Goal: Task Accomplishment & Management: Use online tool/utility

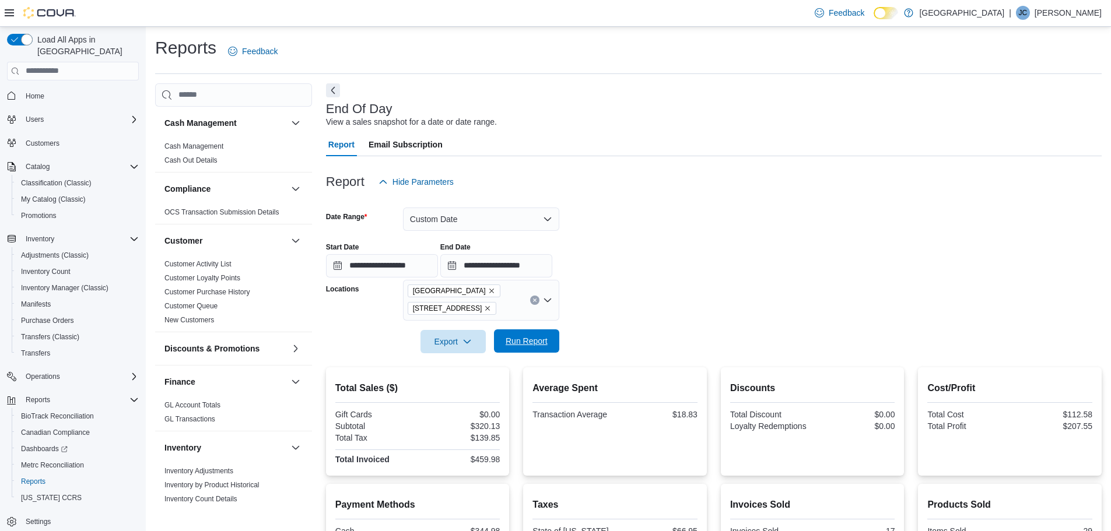
scroll to position [165, 0]
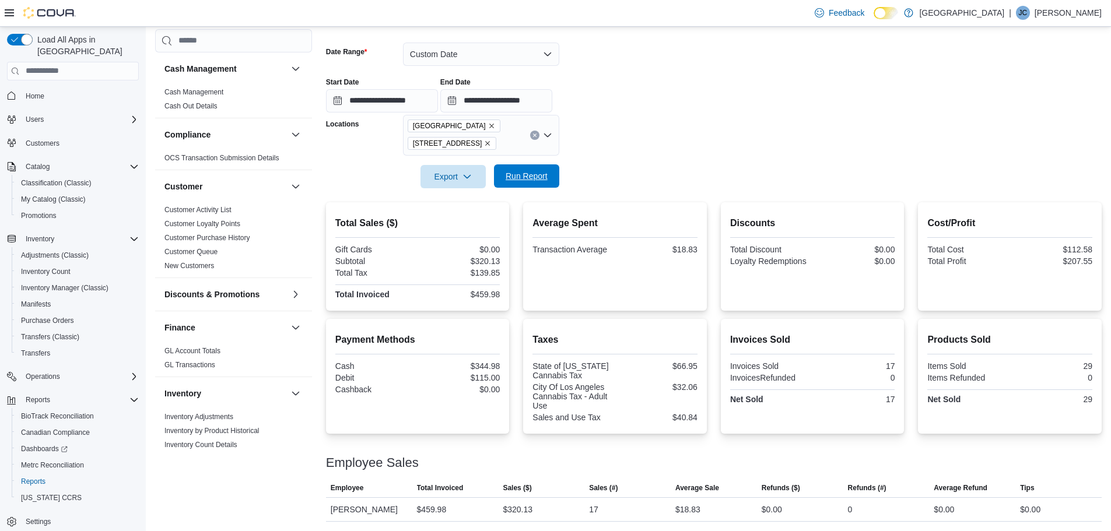
click at [535, 177] on span "Run Report" at bounding box center [527, 176] width 42 height 12
click at [501, 182] on span "Run Report" at bounding box center [526, 175] width 51 height 23
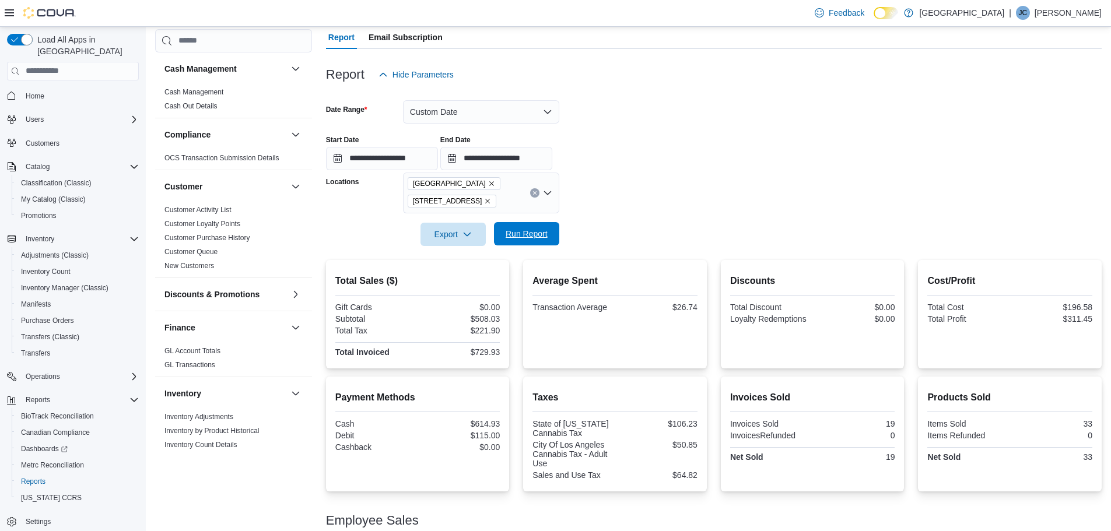
scroll to position [107, 0]
drag, startPoint x: 501, startPoint y: 326, endPoint x: 741, endPoint y: 175, distance: 283.3
click at [741, 174] on form "**********" at bounding box center [714, 167] width 776 height 160
click at [532, 240] on span "Run Report" at bounding box center [527, 235] width 42 height 12
click at [536, 224] on span "Run Report" at bounding box center [526, 234] width 51 height 23
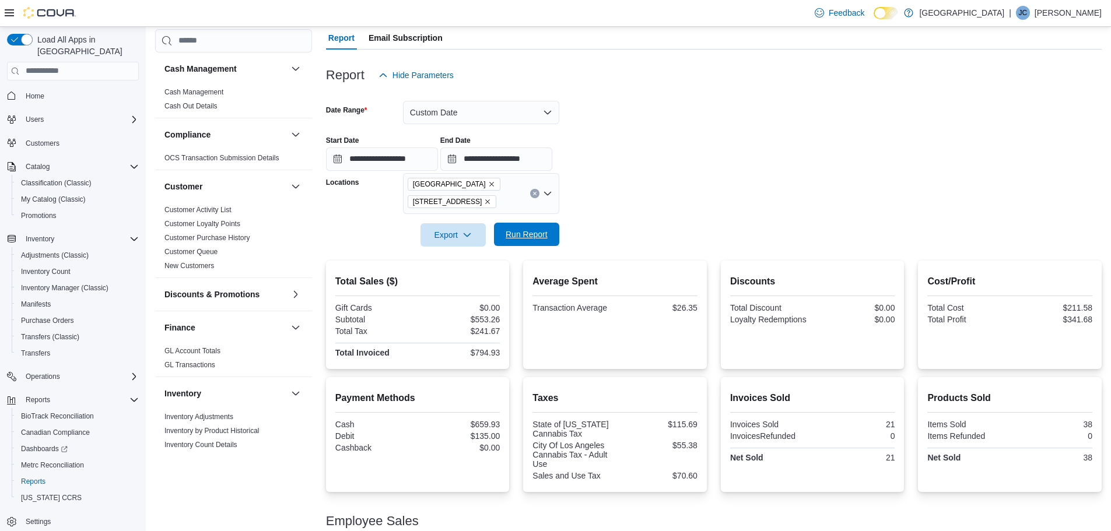
click at [534, 231] on span "Run Report" at bounding box center [527, 235] width 42 height 12
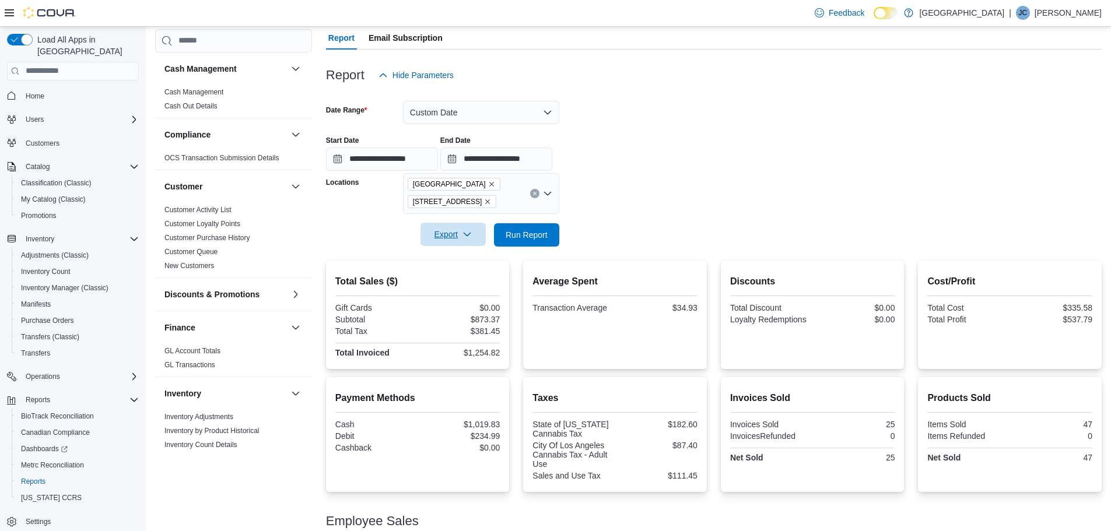
click at [439, 233] on span "Export" at bounding box center [452, 234] width 51 height 23
click at [448, 278] on span "Export to Pdf" at bounding box center [455, 281] width 52 height 9
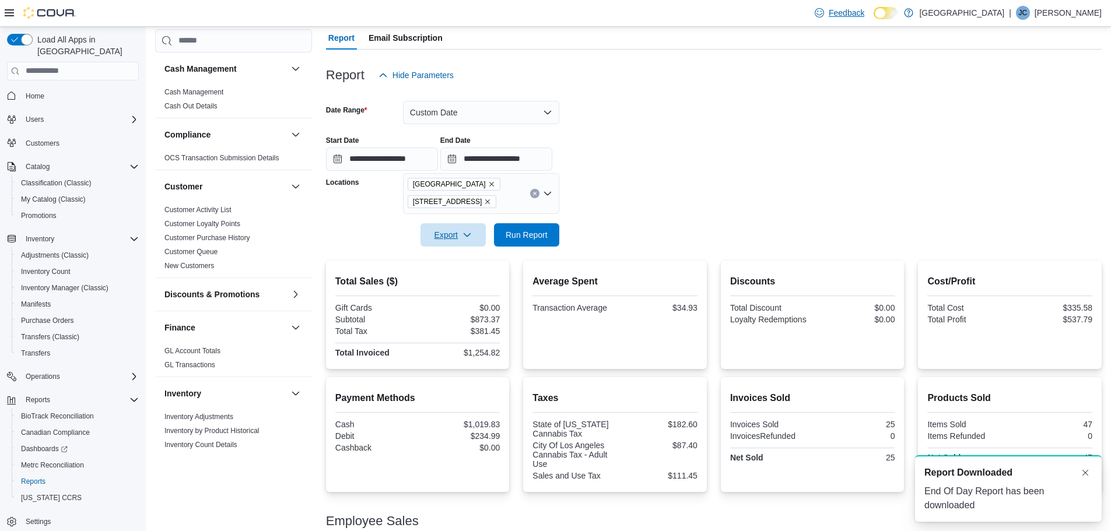
scroll to position [0, 0]
